Goal: Information Seeking & Learning: Learn about a topic

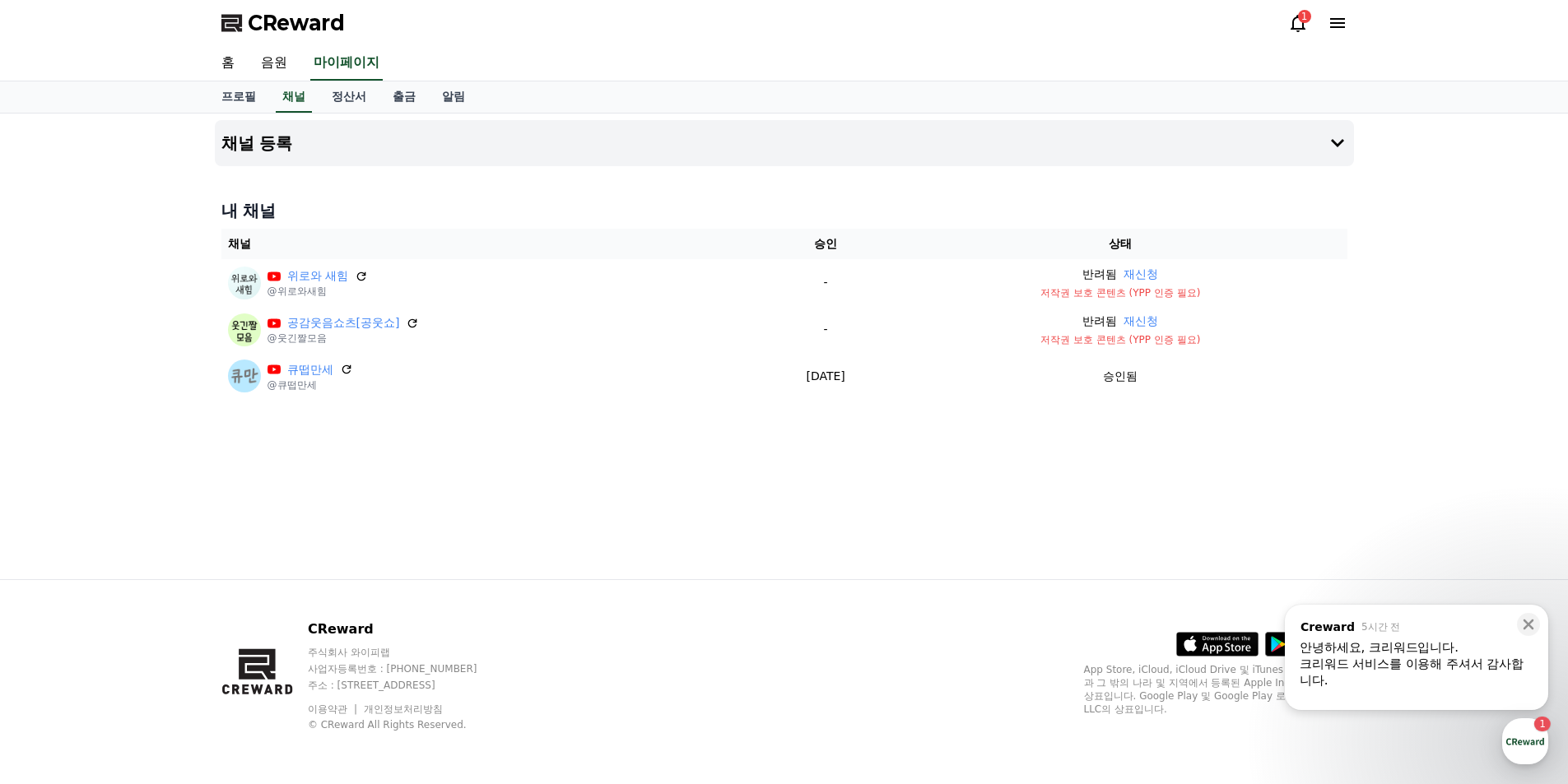
click at [1301, 27] on icon at bounding box center [1297, 22] width 20 height 20
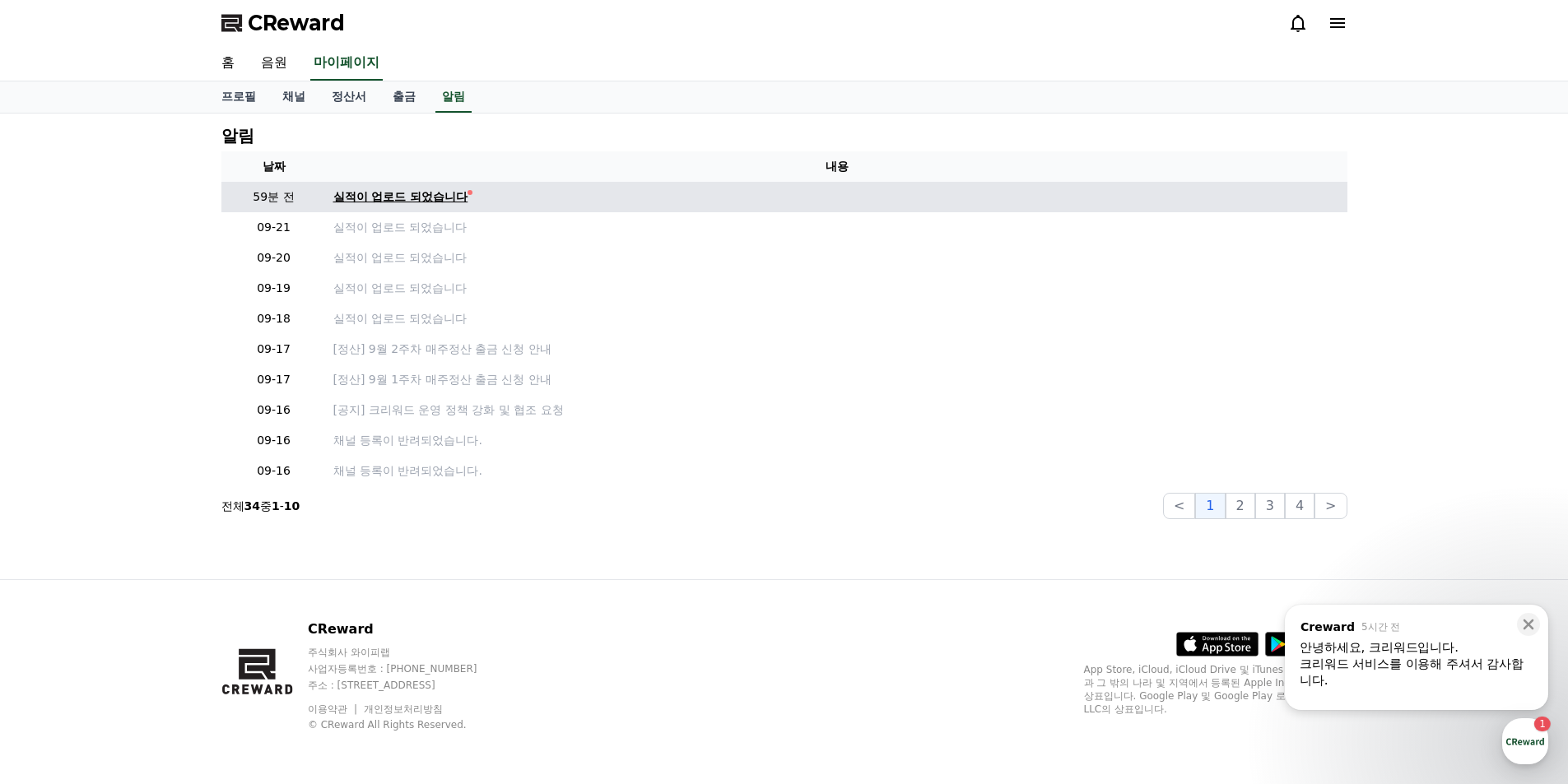
click at [445, 201] on div "실적이 업로드 되었습니다" at bounding box center [401, 197] width 135 height 17
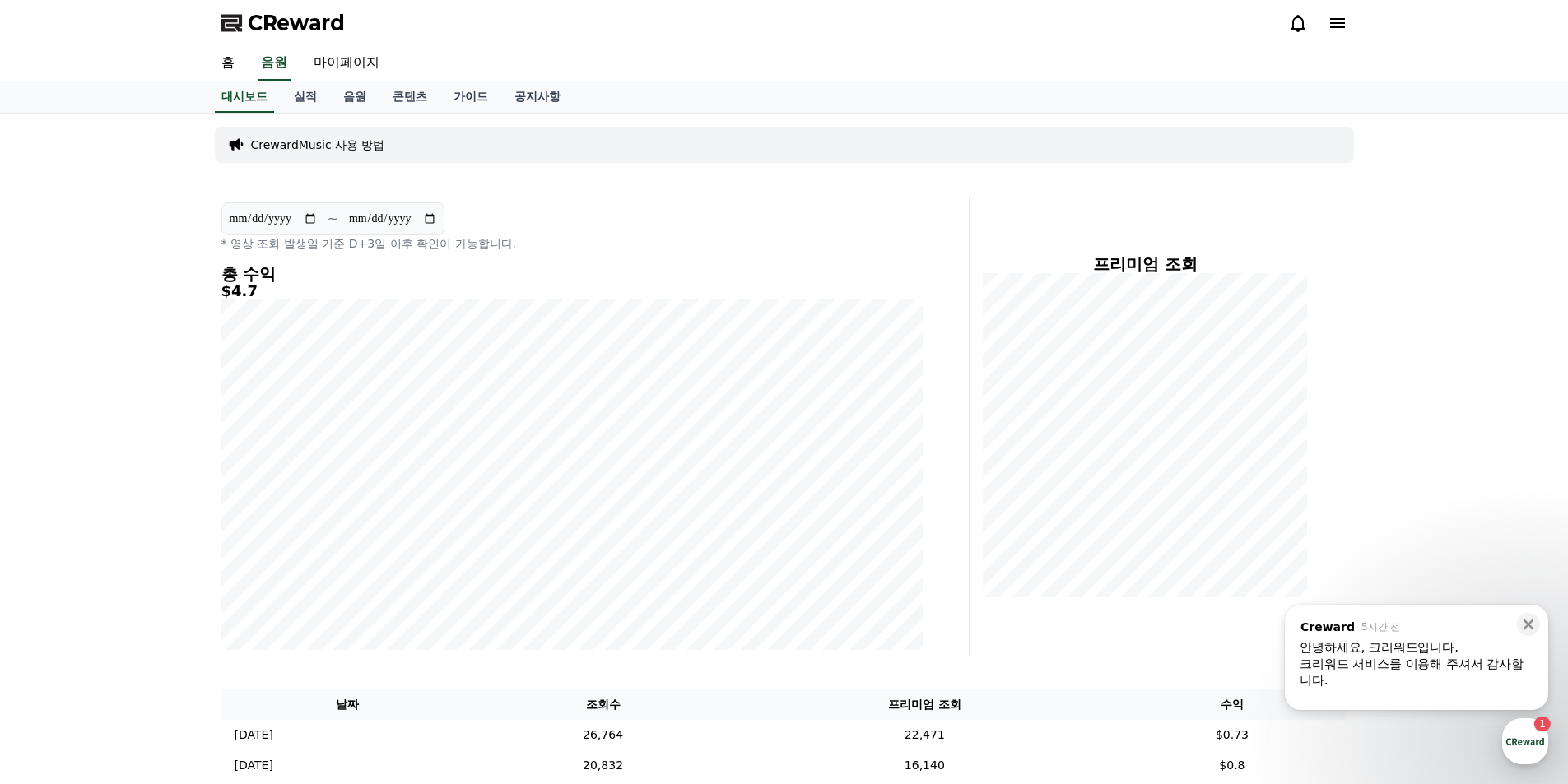
click at [1363, 663] on div "크리워드 서비스를 이용해 주셔서 감사합니다." at bounding box center [1416, 673] width 234 height 33
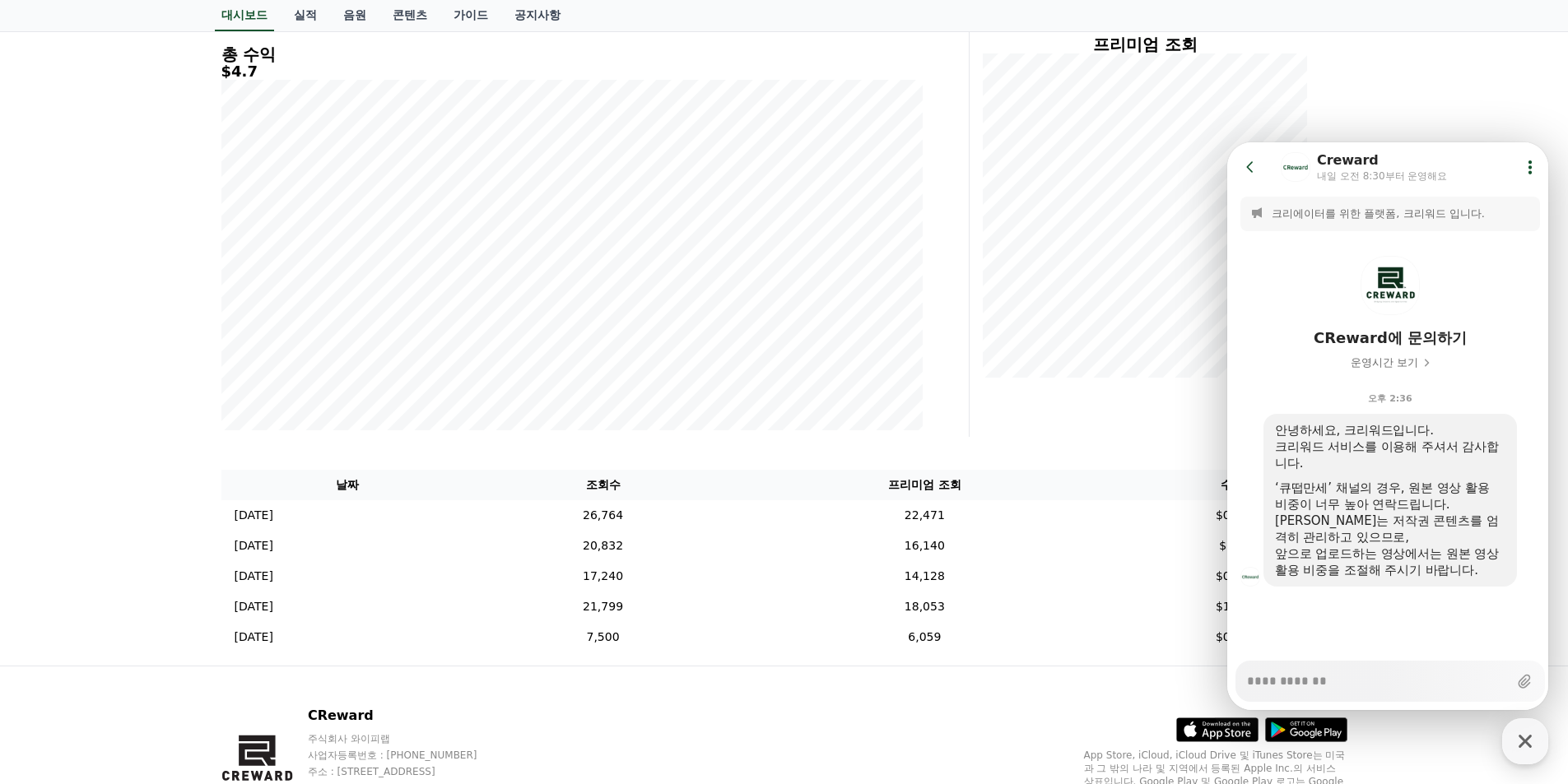
scroll to position [306, 0]
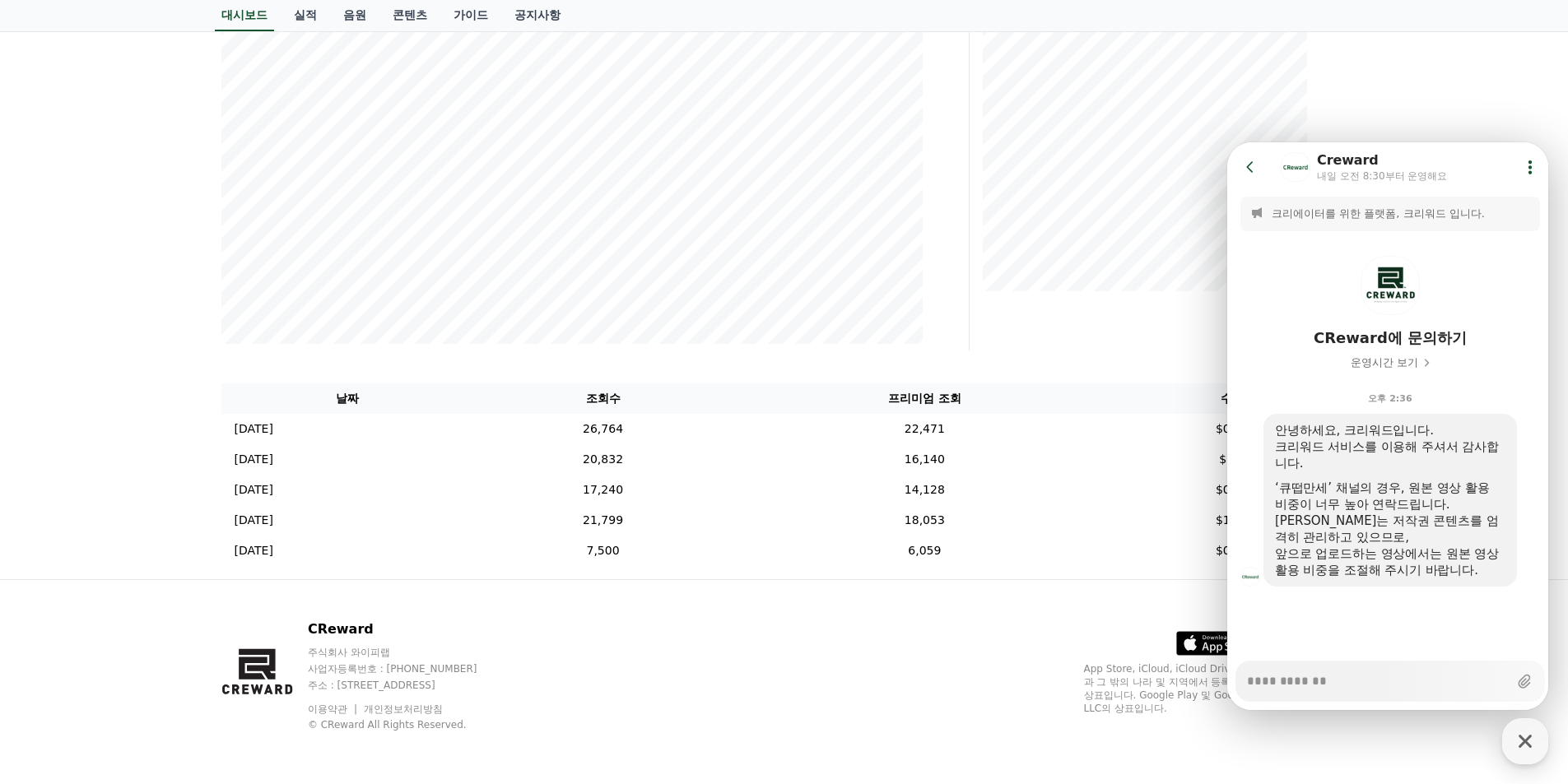
type textarea "*"
click at [1517, 75] on div "**********" at bounding box center [784, 193] width 1568 height 772
